Goal: Task Accomplishment & Management: Use online tool/utility

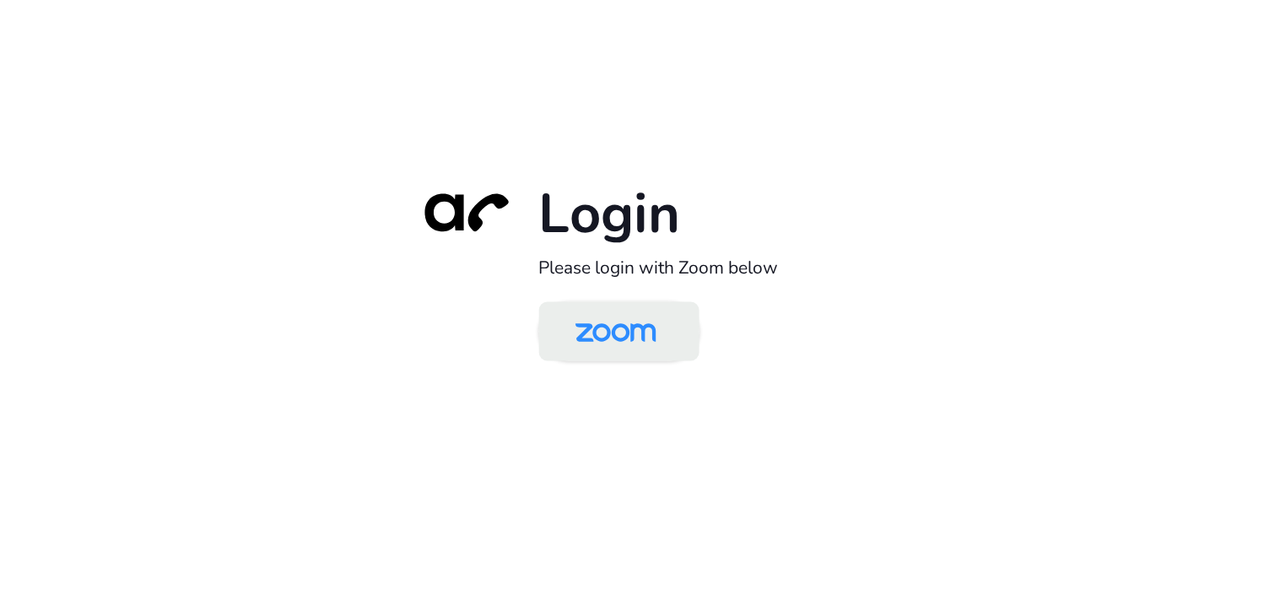
click at [654, 329] on img at bounding box center [616, 333] width 116 height 55
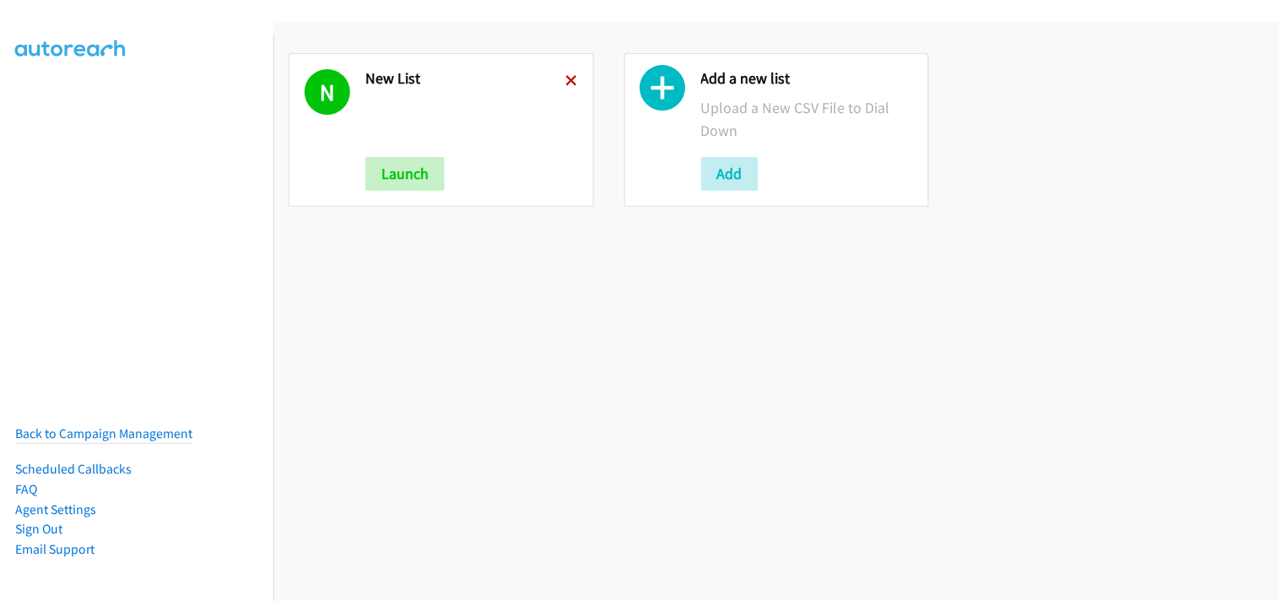
click at [567, 85] on icon at bounding box center [572, 82] width 12 height 12
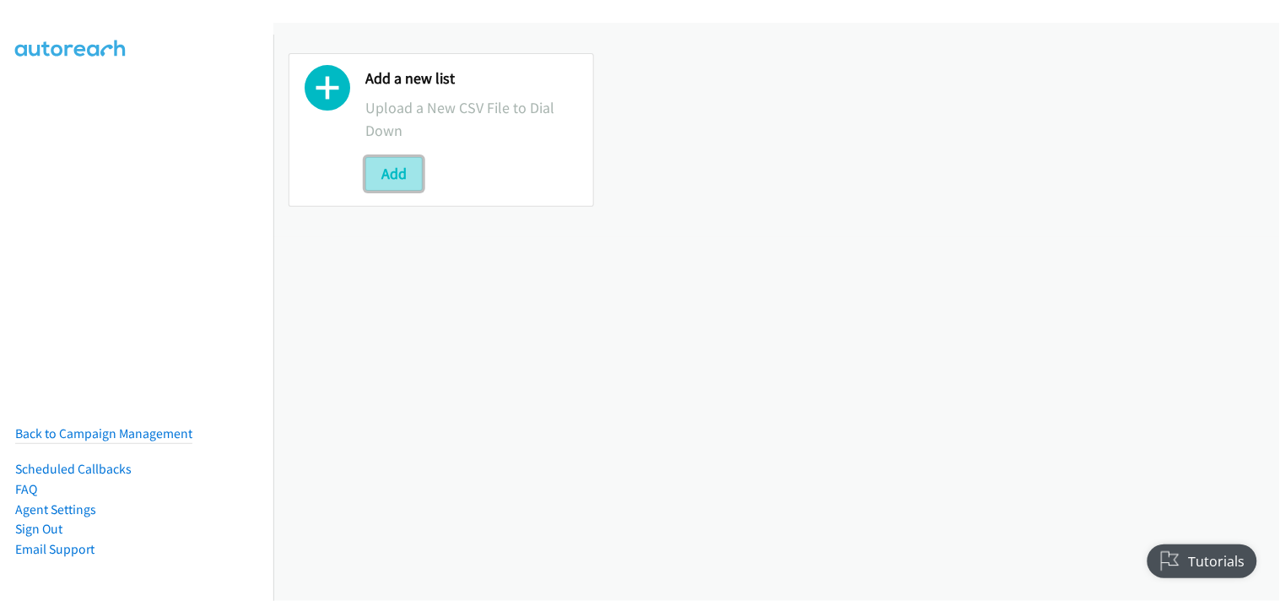
click at [402, 176] on button "Add" at bounding box center [393, 174] width 57 height 34
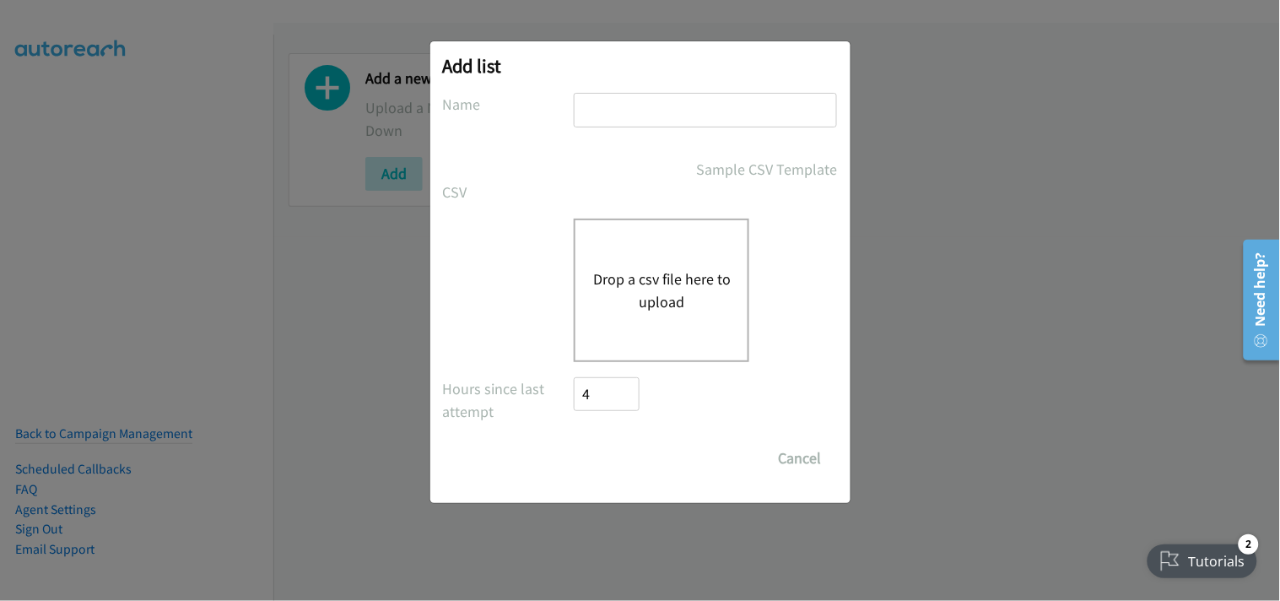
click at [631, 270] on button "Drop a csv file here to upload" at bounding box center [661, 291] width 138 height 46
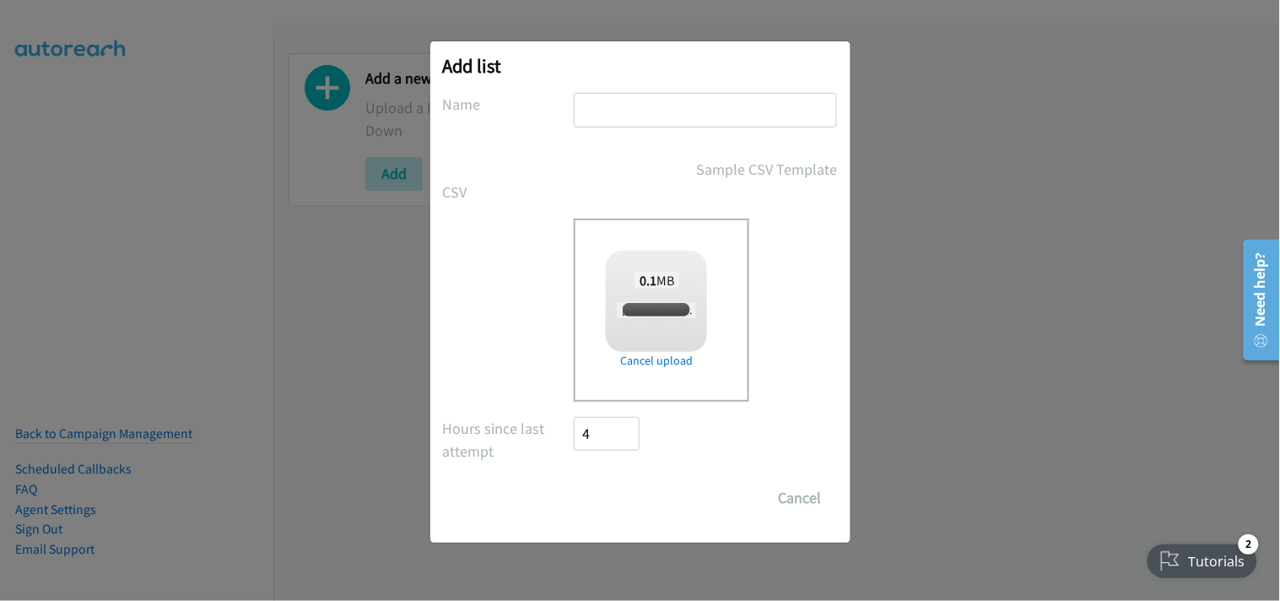
checkbox input "true"
click at [658, 113] on input "text" at bounding box center [705, 110] width 263 height 35
type input "New List"
click at [618, 491] on input "Save List" at bounding box center [619, 498] width 89 height 34
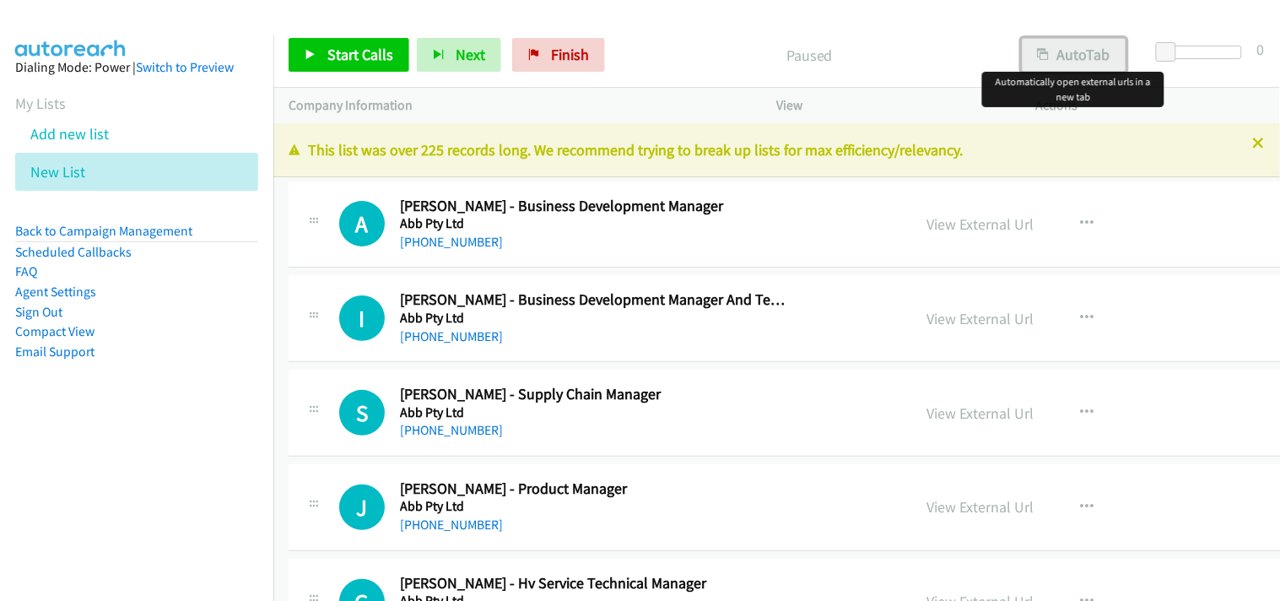
click at [1082, 53] on button "AutoTab" at bounding box center [1074, 55] width 105 height 34
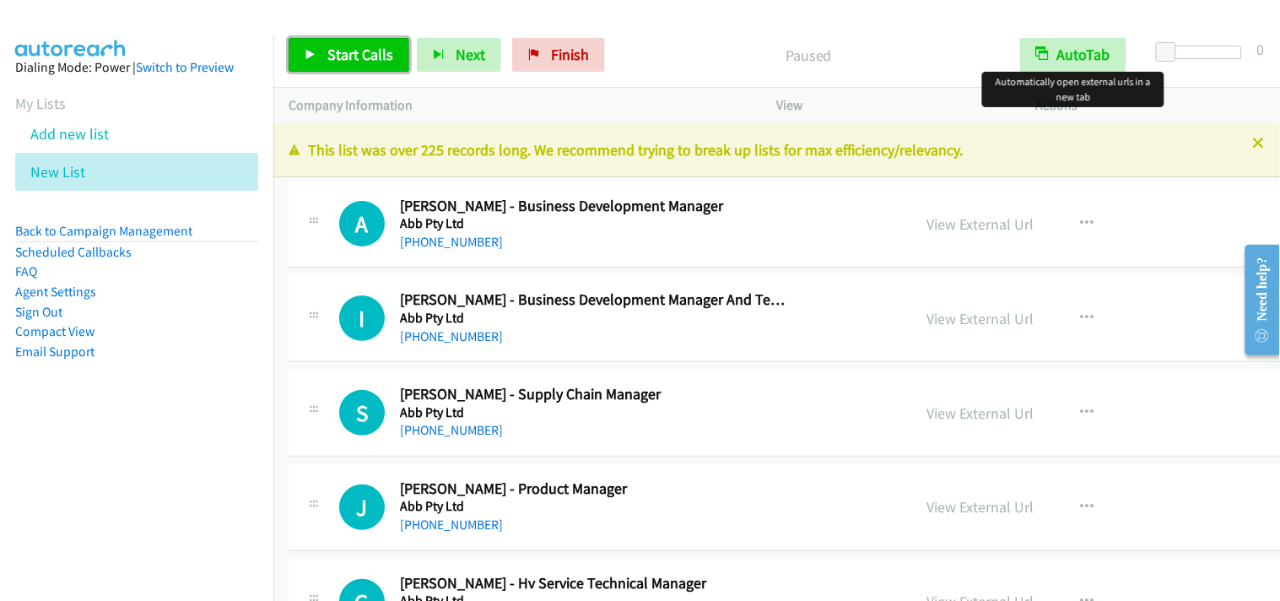
click at [386, 62] on span "Start Calls" at bounding box center [360, 54] width 66 height 19
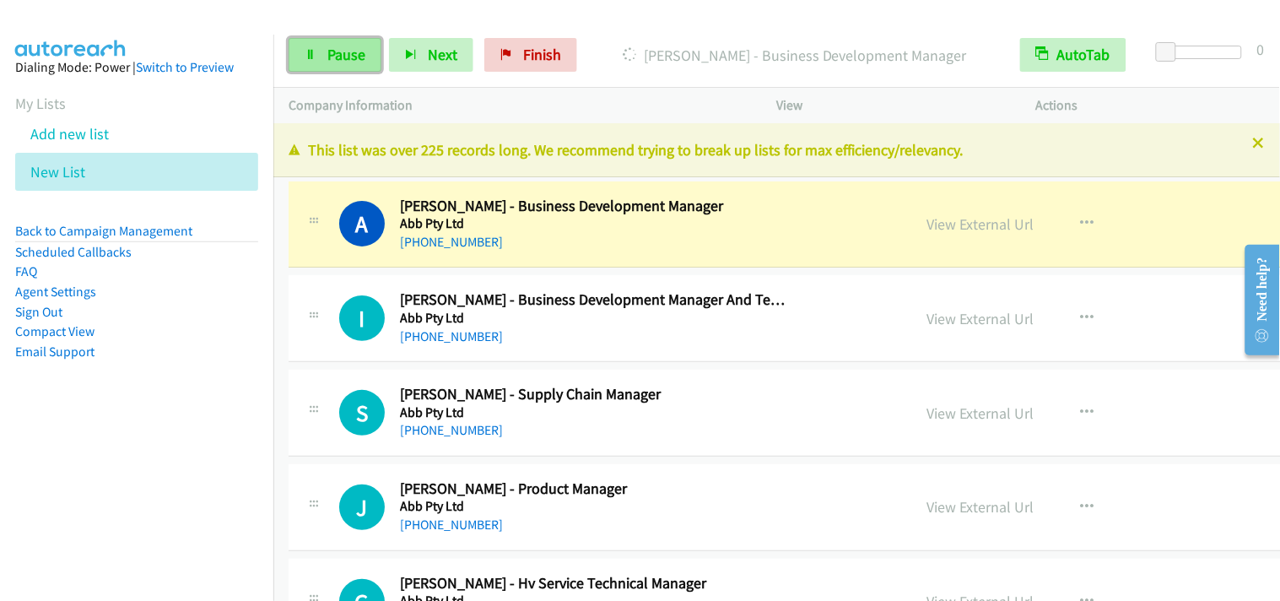
click at [344, 57] on span "Pause" at bounding box center [346, 54] width 38 height 19
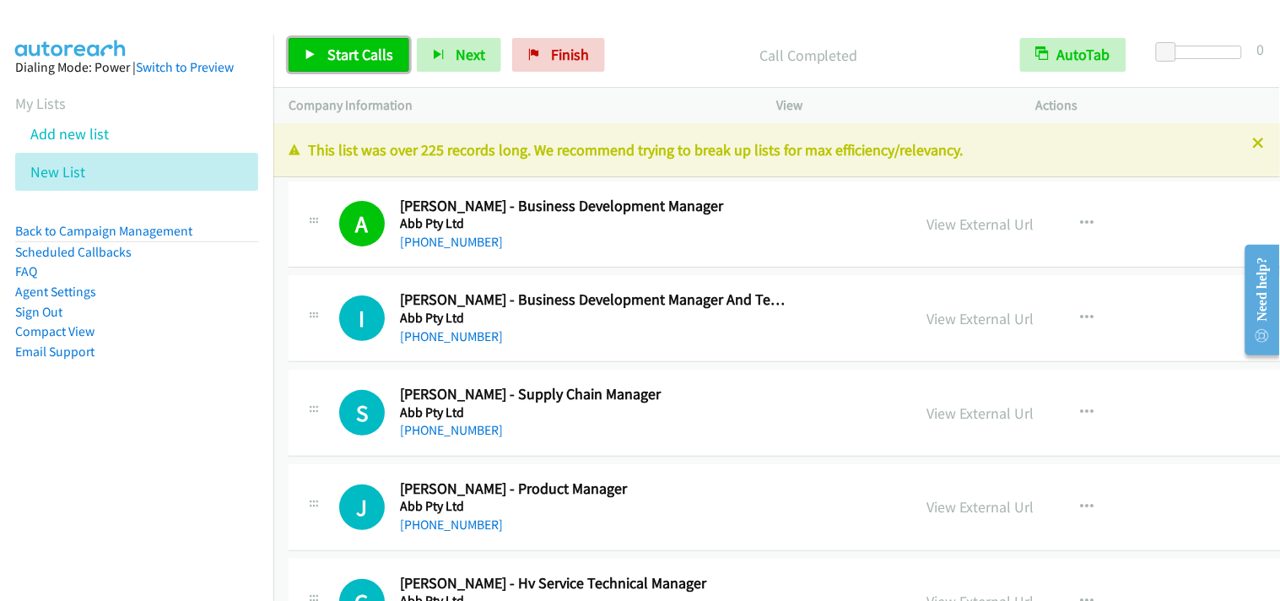
click at [364, 46] on span "Start Calls" at bounding box center [360, 54] width 66 height 19
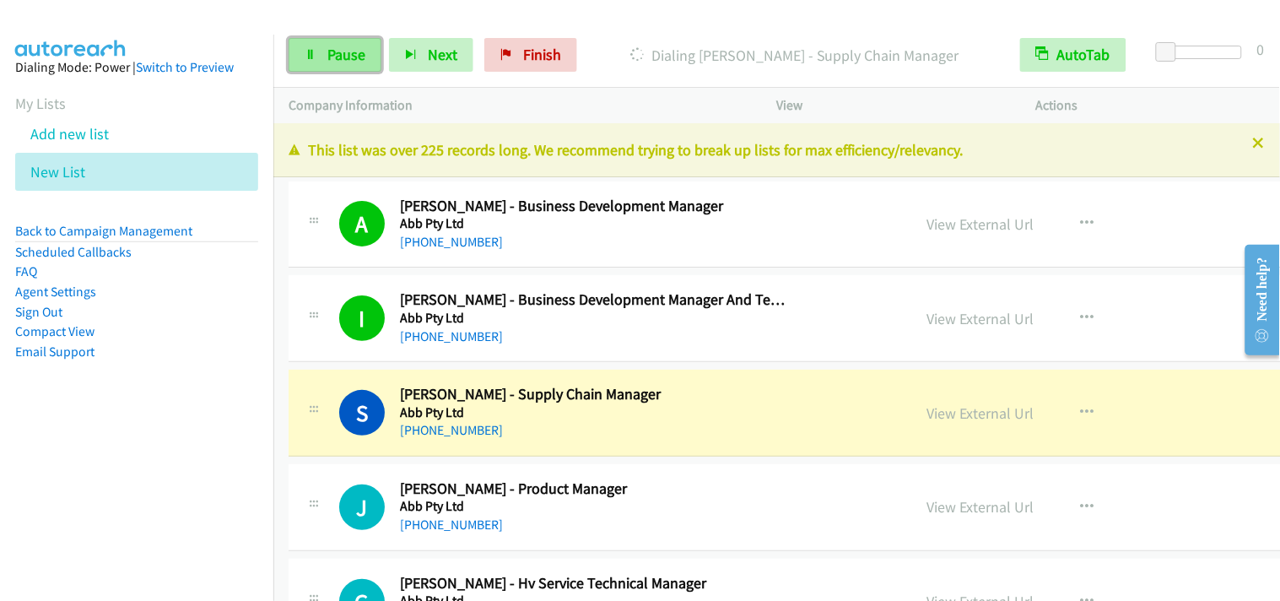
click at [349, 47] on span "Pause" at bounding box center [346, 54] width 38 height 19
